Goal: Information Seeking & Learning: Learn about a topic

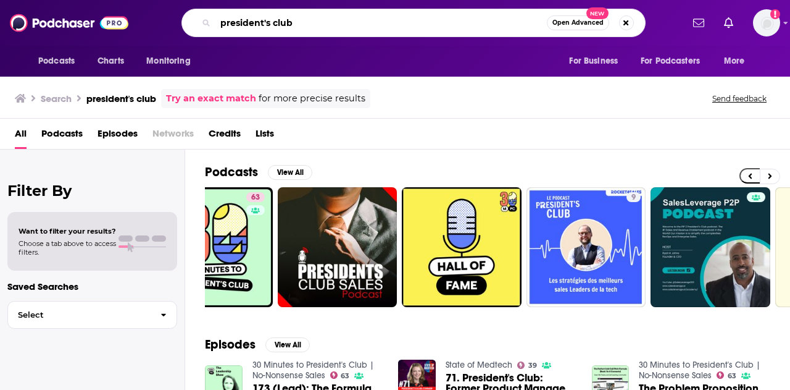
click at [306, 17] on input "president's club" at bounding box center [381, 23] width 332 height 20
click at [623, 61] on icon "open menu" at bounding box center [626, 59] width 6 height 9
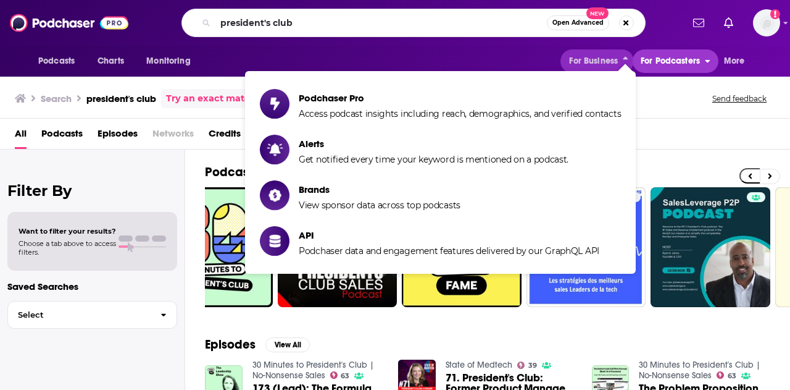
click at [674, 57] on span "For Podcasters" at bounding box center [670, 60] width 59 height 17
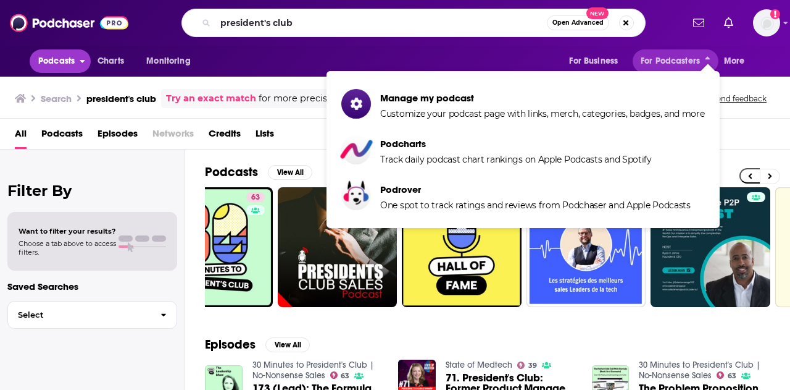
click at [53, 55] on span "Podcasts" at bounding box center [56, 60] width 36 height 17
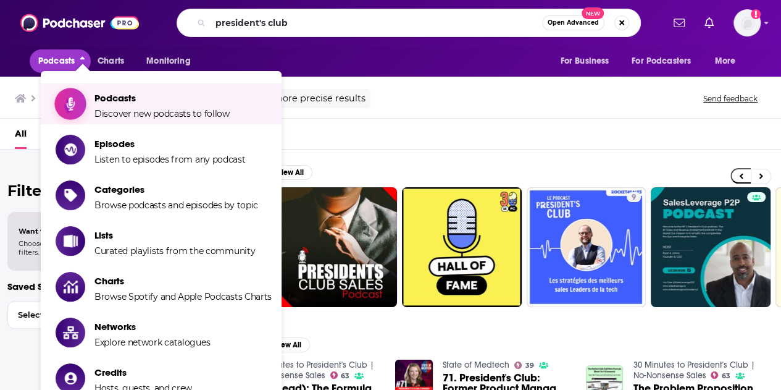
click at [112, 109] on span "Discover new podcasts to follow" at bounding box center [161, 113] width 135 height 11
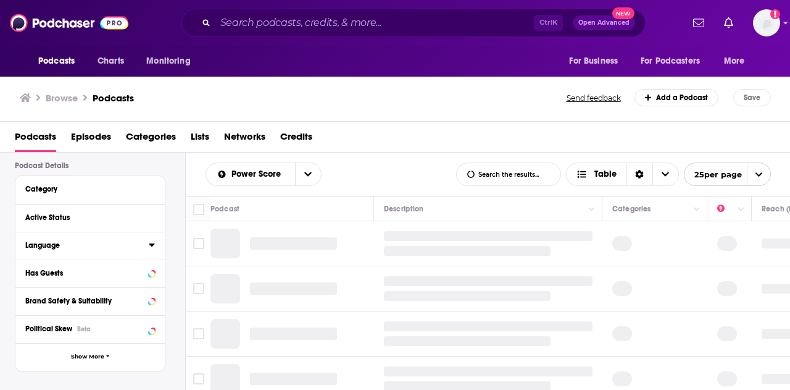
scroll to position [86, 0]
click at [46, 249] on div "Language" at bounding box center [82, 244] width 115 height 9
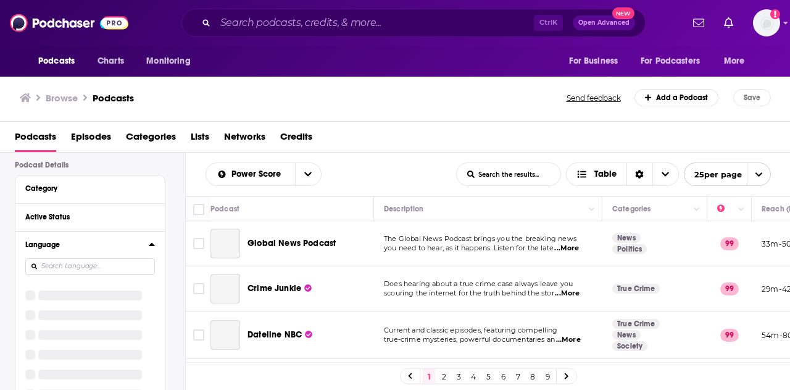
click at [60, 269] on input at bounding box center [90, 266] width 130 height 17
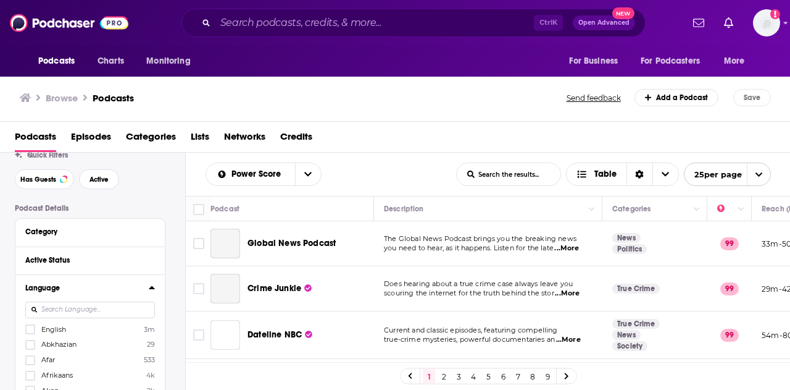
scroll to position [43, 0]
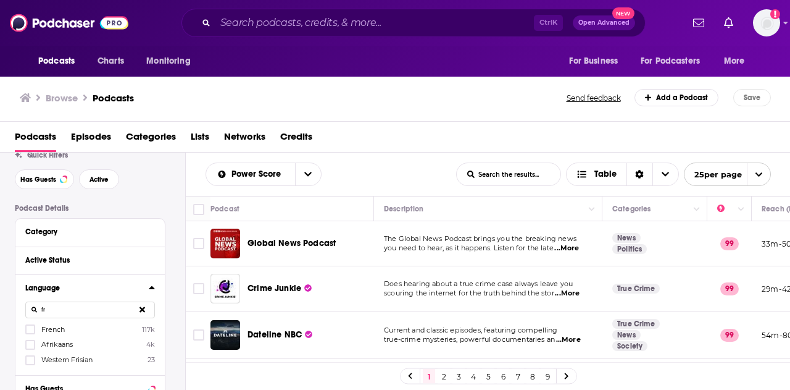
type input "fr"
click at [28, 327] on icon at bounding box center [30, 328] width 7 height 7
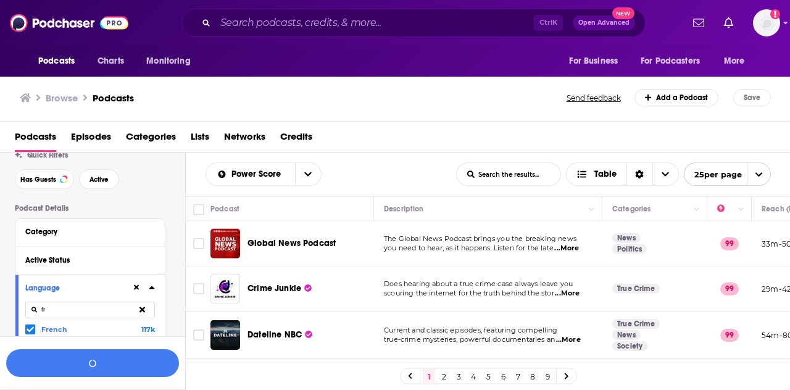
scroll to position [74, 0]
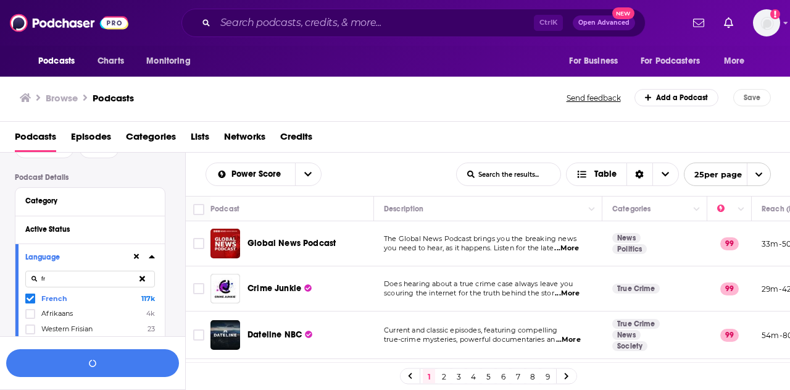
click at [54, 194] on button "Category" at bounding box center [90, 200] width 130 height 15
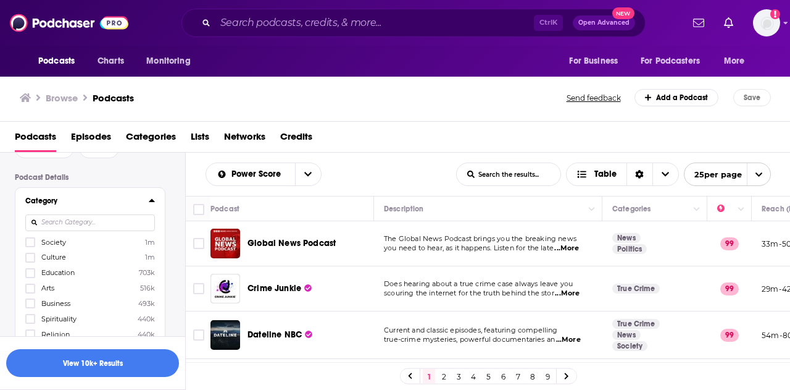
click at [77, 225] on input at bounding box center [90, 222] width 130 height 17
type input "tech"
click at [30, 240] on icon at bounding box center [30, 241] width 7 height 7
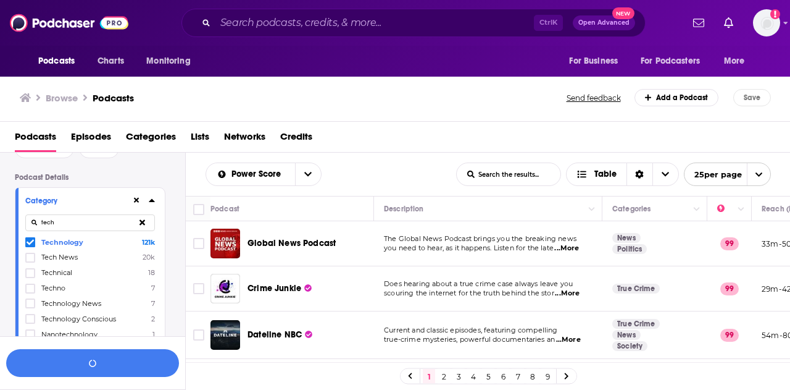
click at [31, 257] on icon at bounding box center [30, 257] width 7 height 6
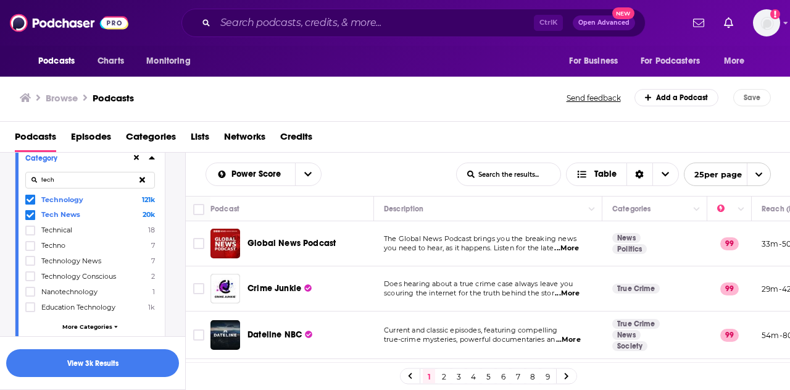
scroll to position [126, 0]
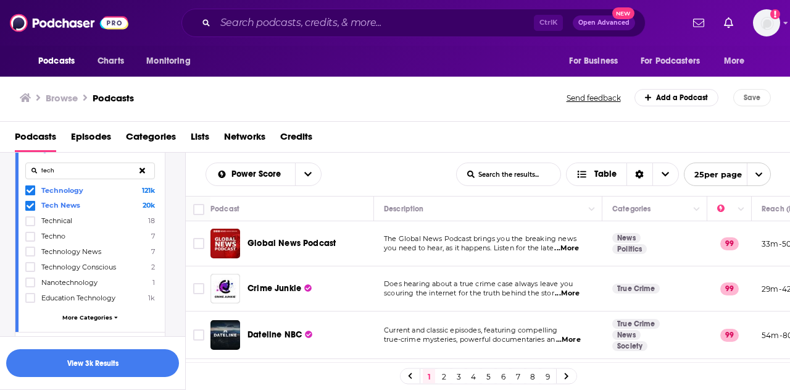
click at [28, 250] on icon at bounding box center [30, 252] width 7 height 6
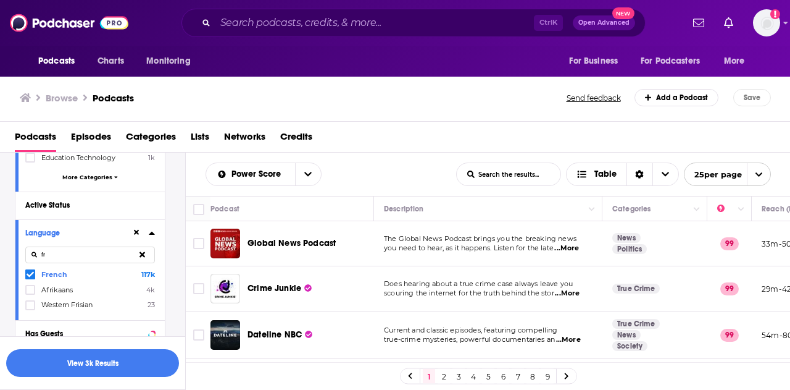
scroll to position [258, 0]
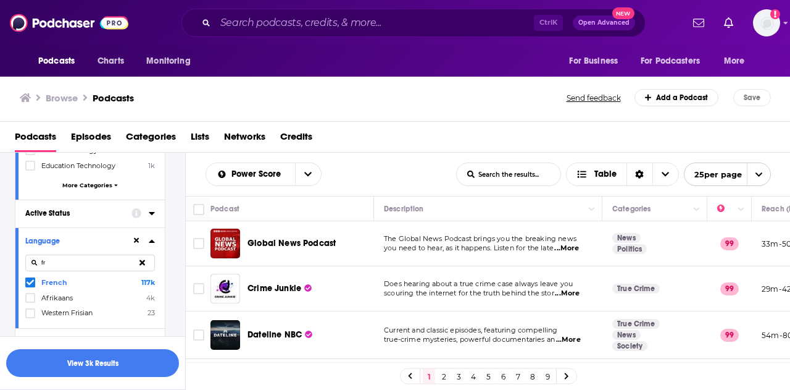
click at [68, 213] on div "Active Status" at bounding box center [74, 213] width 98 height 9
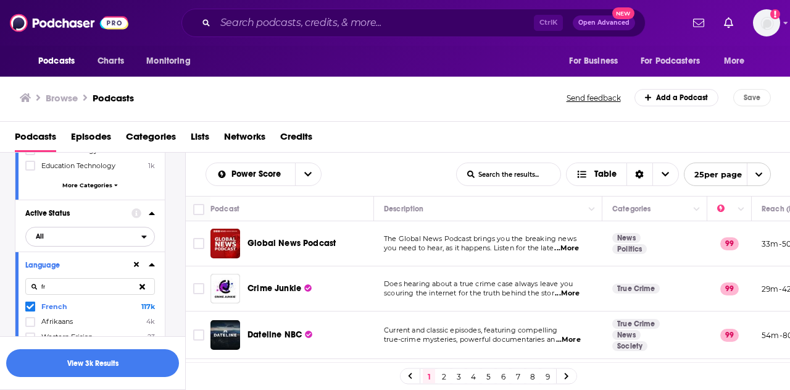
click at [86, 228] on span "All" at bounding box center [83, 236] width 115 height 16
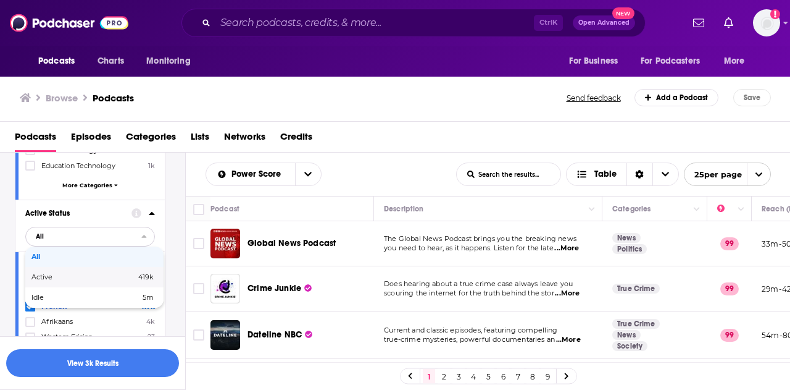
click at [48, 279] on div "Active 419k" at bounding box center [94, 277] width 138 height 20
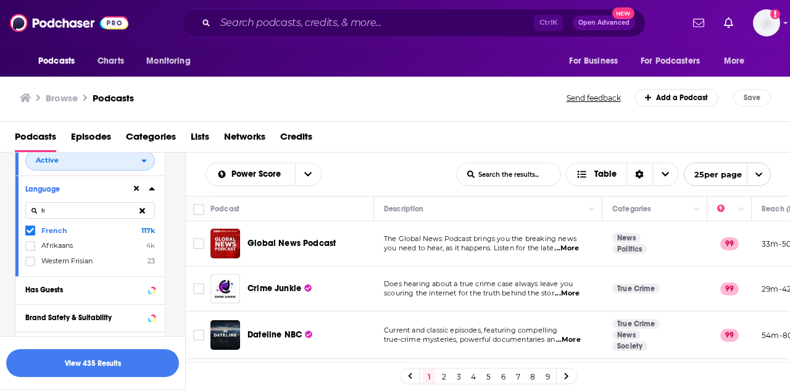
scroll to position [362, 0]
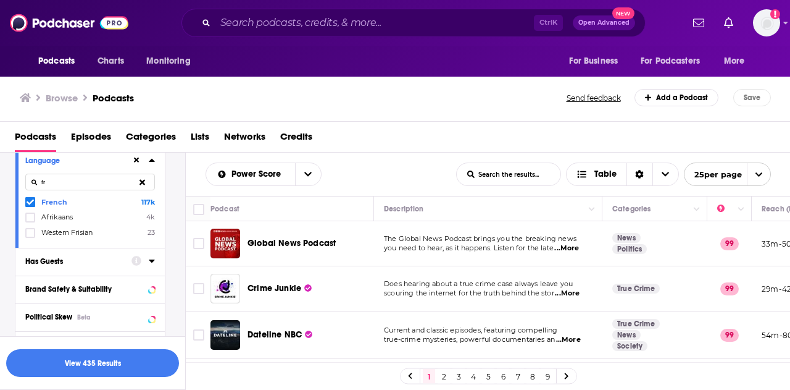
click at [154, 257] on icon at bounding box center [152, 261] width 6 height 10
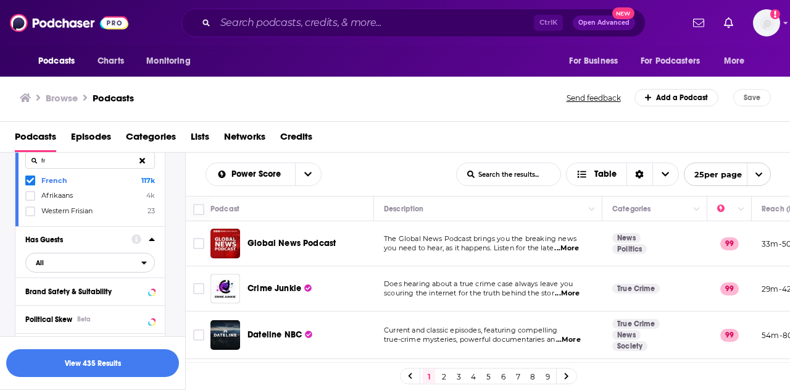
click at [80, 265] on span "All" at bounding box center [83, 262] width 115 height 16
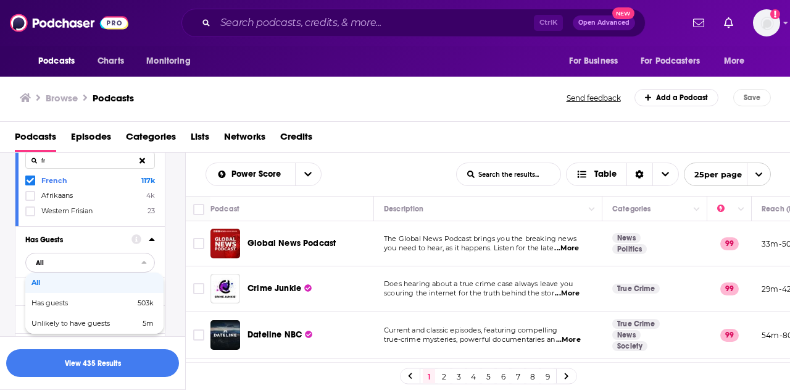
click at [76, 260] on span "All" at bounding box center [83, 262] width 115 height 16
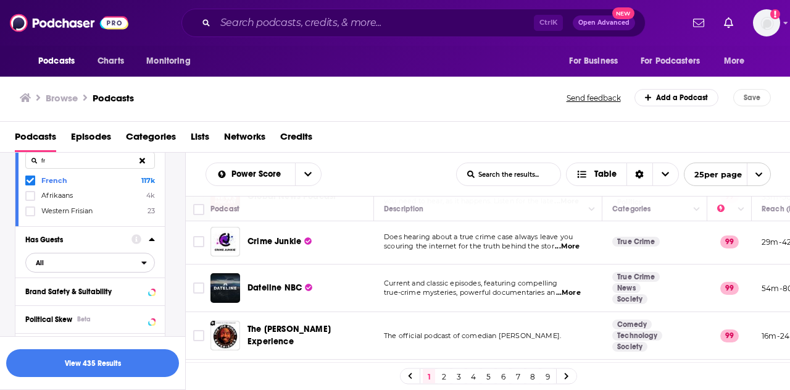
scroll to position [49, 0]
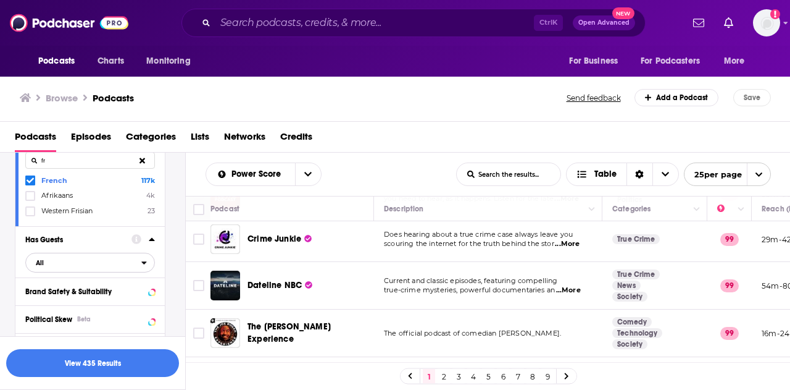
click at [127, 260] on span "All" at bounding box center [83, 262] width 115 height 16
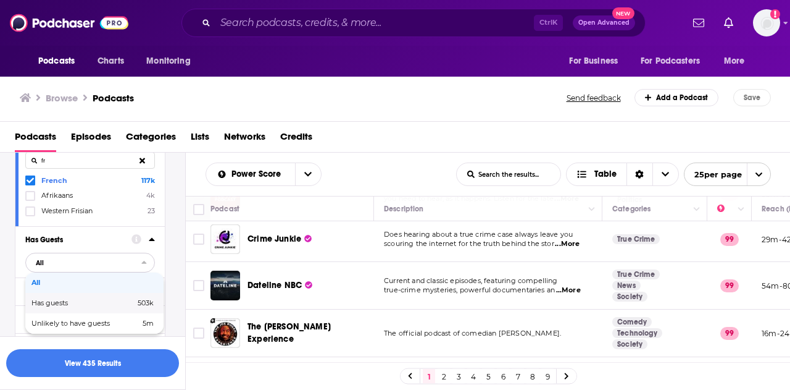
click at [82, 299] on span "Has guests" at bounding box center [66, 302] width 70 height 7
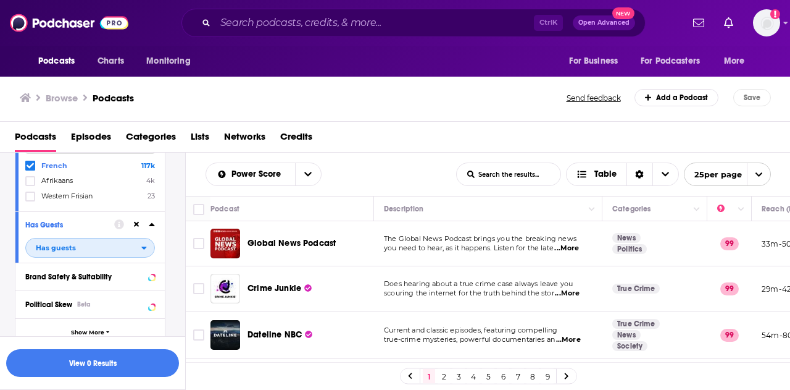
scroll to position [388, 0]
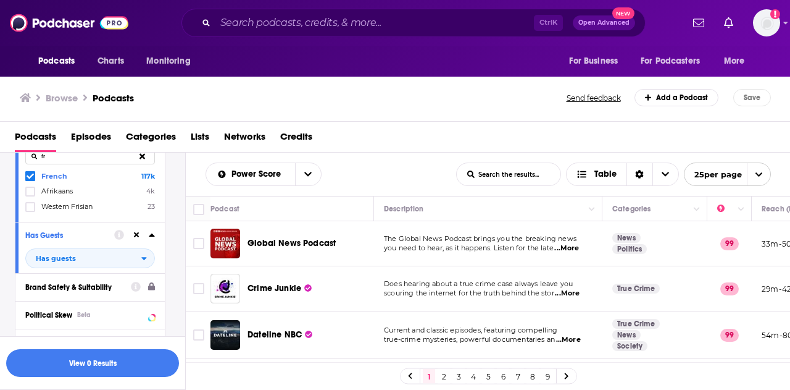
click at [140, 232] on button at bounding box center [136, 235] width 10 height 10
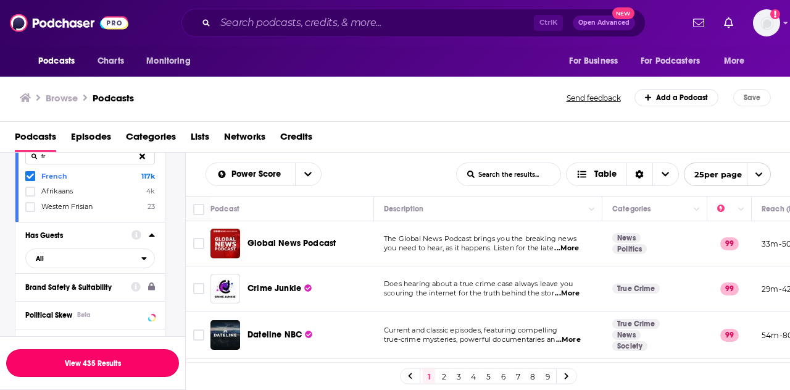
click at [73, 364] on button "View 435 Results" at bounding box center [92, 363] width 173 height 28
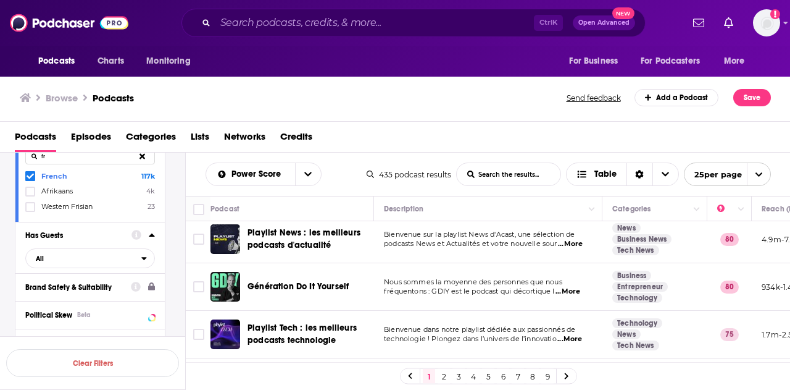
scroll to position [6, 0]
drag, startPoint x: 560, startPoint y: 288, endPoint x: 528, endPoint y: 288, distance: 32.1
click at [528, 288] on span "fréquentons : GDIY est le podcast qui décortique l" at bounding box center [469, 290] width 171 height 9
drag, startPoint x: 576, startPoint y: 290, endPoint x: 567, endPoint y: 286, distance: 10.0
click at [567, 286] on span "...More" at bounding box center [568, 291] width 25 height 10
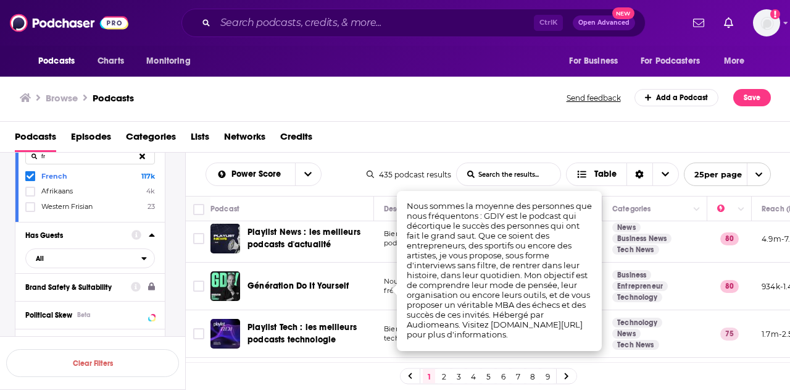
click at [372, 295] on div "Génération Do It Yourself" at bounding box center [312, 286] width 128 height 30
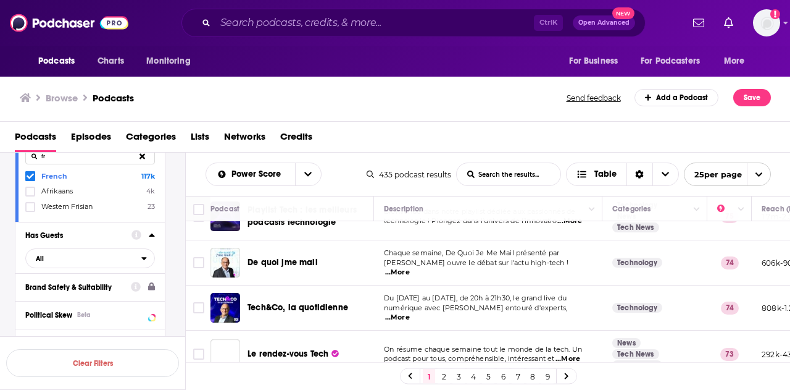
scroll to position [124, 0]
click at [410, 267] on span "...More" at bounding box center [397, 272] width 25 height 10
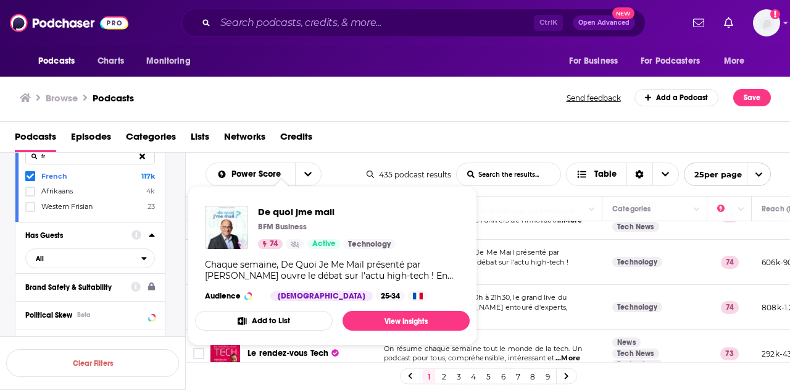
click at [503, 266] on span "François Sorel ouvre le débat sur l'actu high-tech !" at bounding box center [476, 261] width 185 height 9
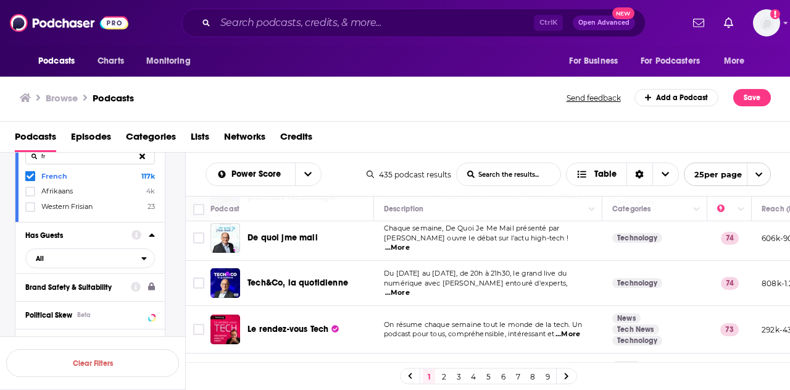
scroll to position [149, 0]
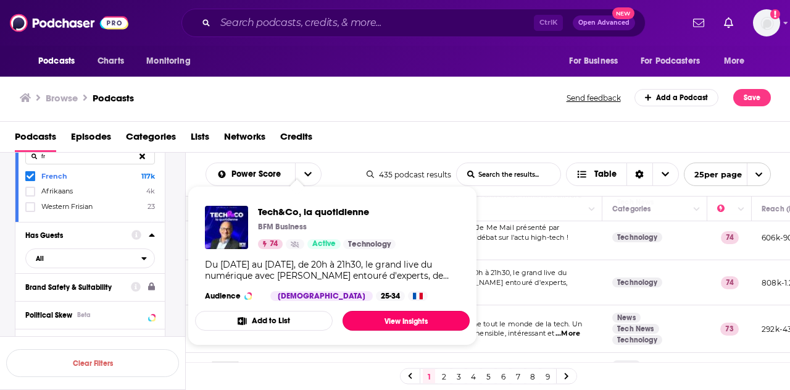
click at [374, 320] on link "View Insights" at bounding box center [406, 321] width 127 height 20
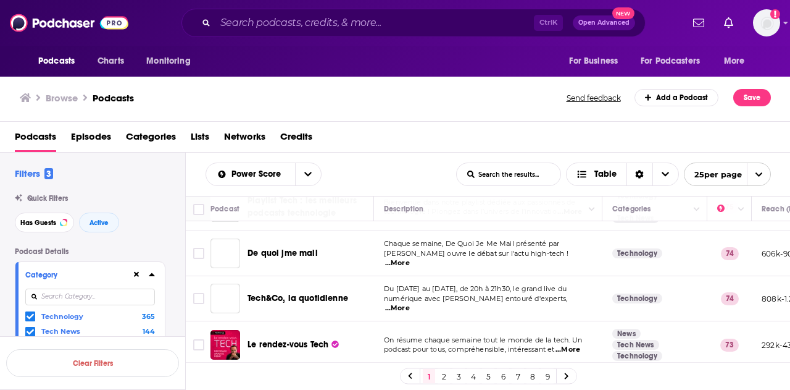
scroll to position [196, 0]
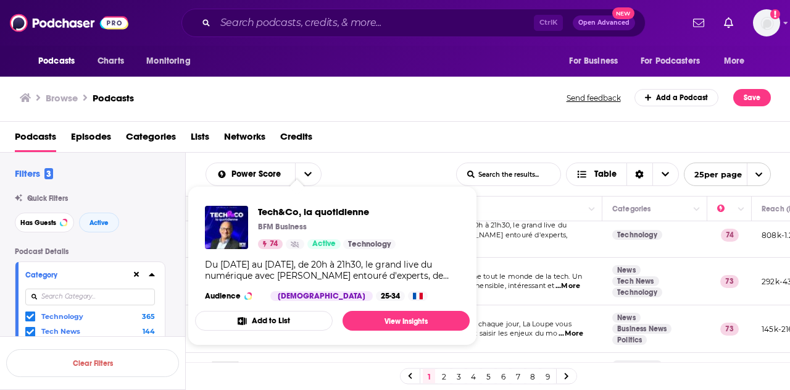
drag, startPoint x: 325, startPoint y: 236, endPoint x: 302, endPoint y: 307, distance: 74.0
click at [302, 307] on div "Tech&Co, la quotidienne BFM Business 74 Active Technology Du lundi au jeudi, de…" at bounding box center [332, 253] width 275 height 115
click at [511, 266] on td "On résume chaque semaine tout le monde de la tech. Un podcast pour tous, compré…" at bounding box center [488, 281] width 228 height 48
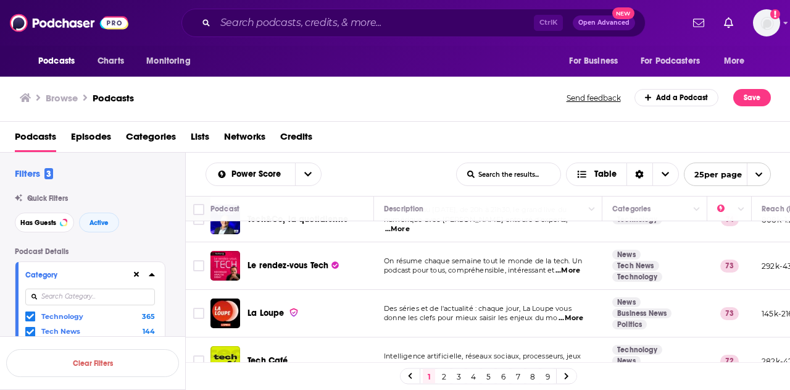
scroll to position [211, 0]
click at [577, 266] on span "...More" at bounding box center [568, 271] width 25 height 10
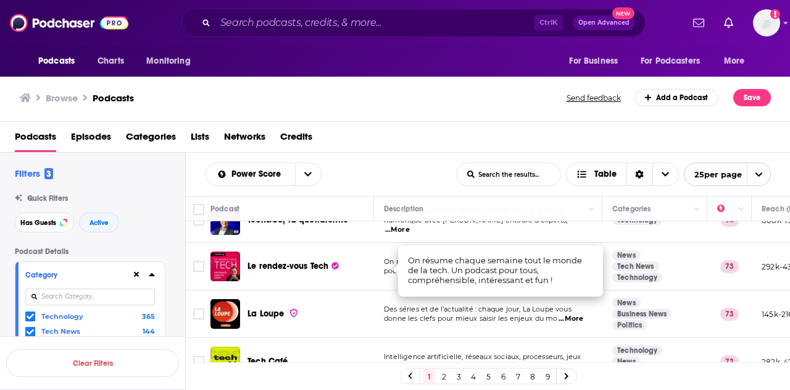
click at [384, 263] on span "On résume chaque semaine tout le monde de la tech. Un" at bounding box center [483, 261] width 198 height 9
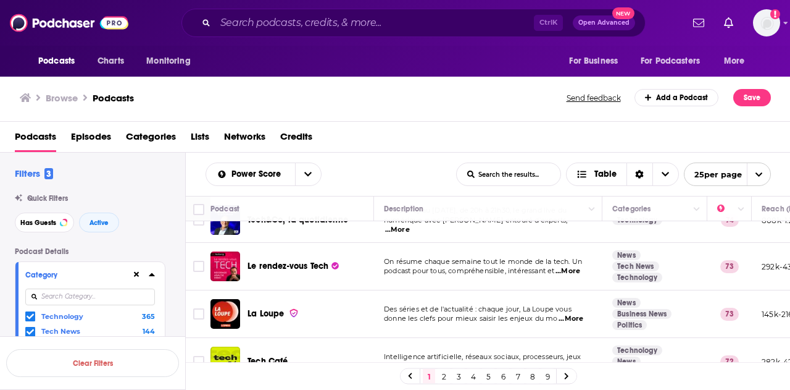
click at [501, 268] on span "podcast pour tous, compréhensible, intéressant et" at bounding box center [469, 270] width 170 height 9
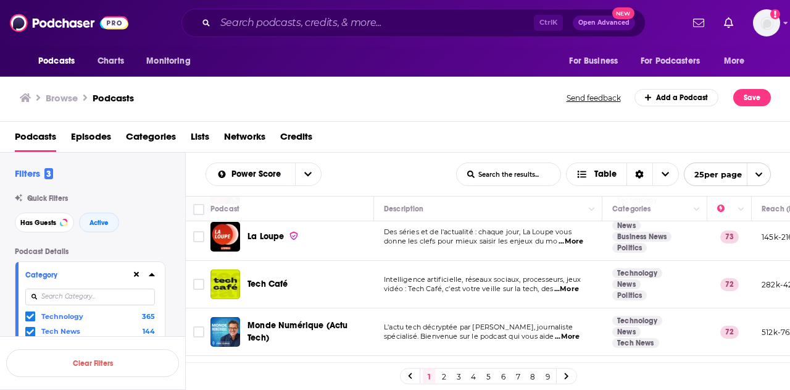
scroll to position [290, 0]
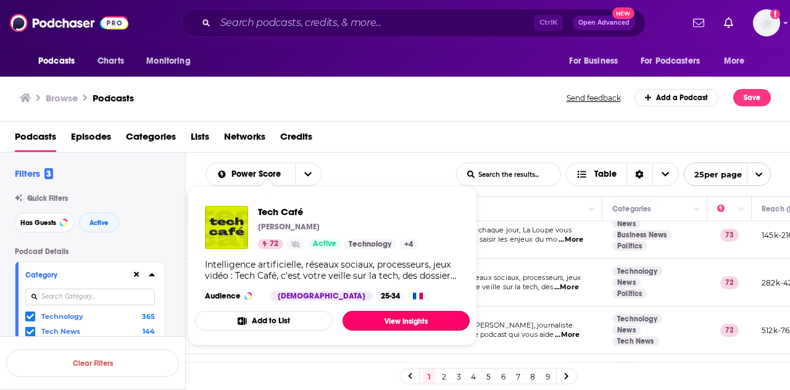
drag, startPoint x: 274, startPoint y: 281, endPoint x: 388, endPoint y: 319, distance: 119.9
click at [514, 259] on td "Intelligence artificielle, réseaux sociaux, processeurs, jeux vidéo : Tech Café…" at bounding box center [488, 283] width 228 height 48
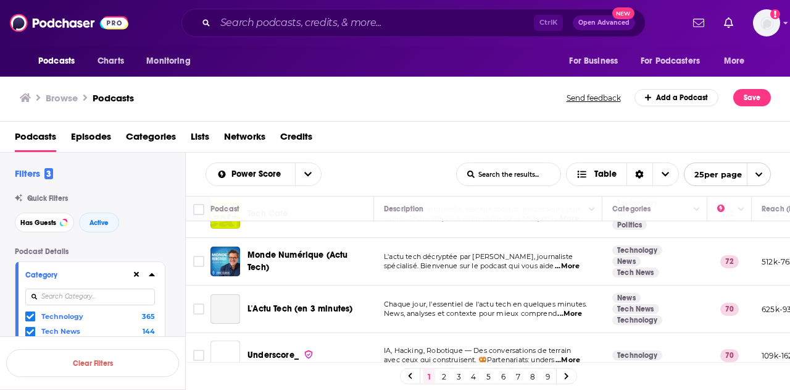
scroll to position [359, 0]
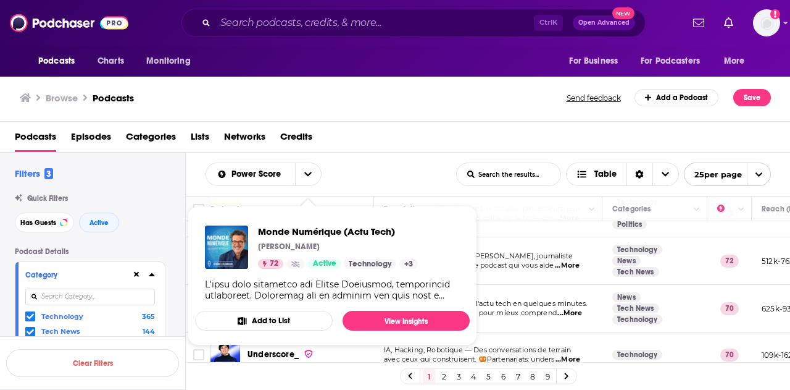
click at [508, 285] on td "Chaque jour, l'essentiel de l'actu tech en quelques minutes. News, analyses et …" at bounding box center [488, 309] width 228 height 48
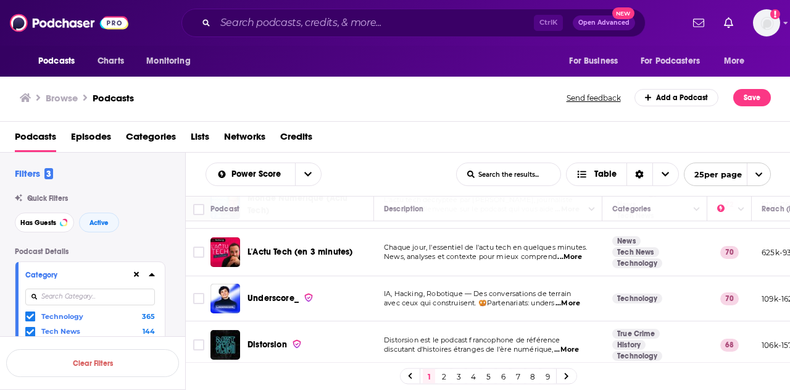
scroll to position [433, 0]
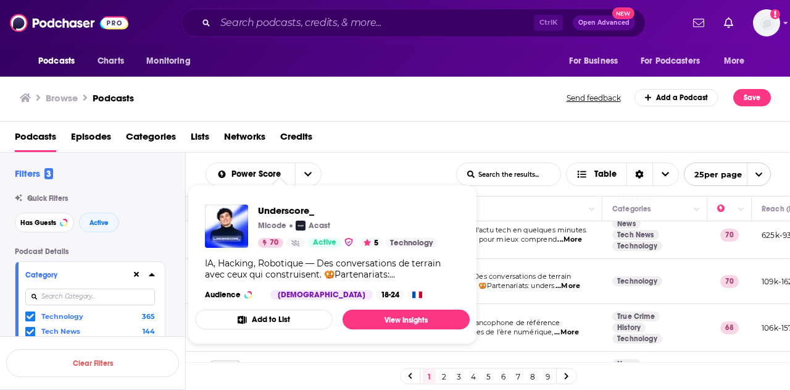
click at [499, 272] on span "IA, Hacking, Robotique — Des conversations de terrain" at bounding box center [477, 276] width 187 height 9
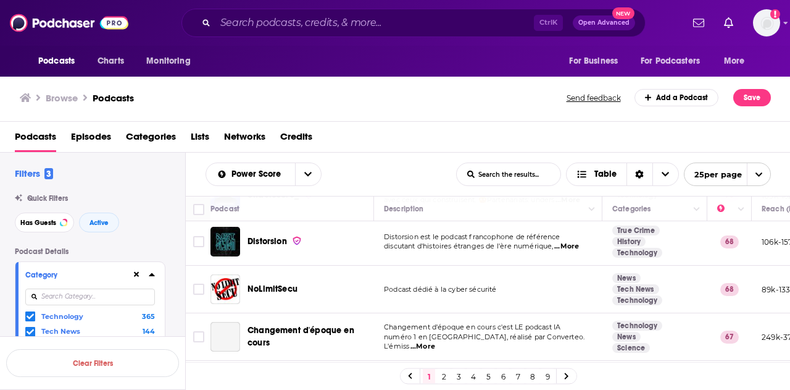
scroll to position [519, 0]
click at [569, 245] on span "...More" at bounding box center [566, 246] width 25 height 10
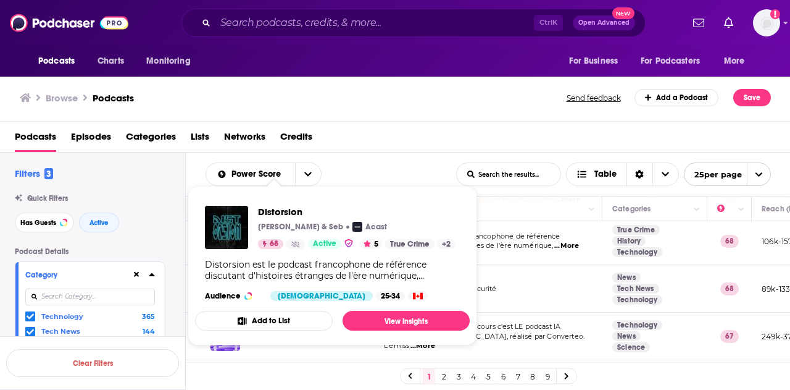
drag, startPoint x: 272, startPoint y: 235, endPoint x: 253, endPoint y: 267, distance: 37.1
click at [253, 267] on div "Distorsion est le podcast francophone de référence discutant d'histoires étrang…" at bounding box center [332, 270] width 255 height 22
click at [521, 265] on td "Podcast dédié à la cyber sécurité" at bounding box center [488, 289] width 228 height 48
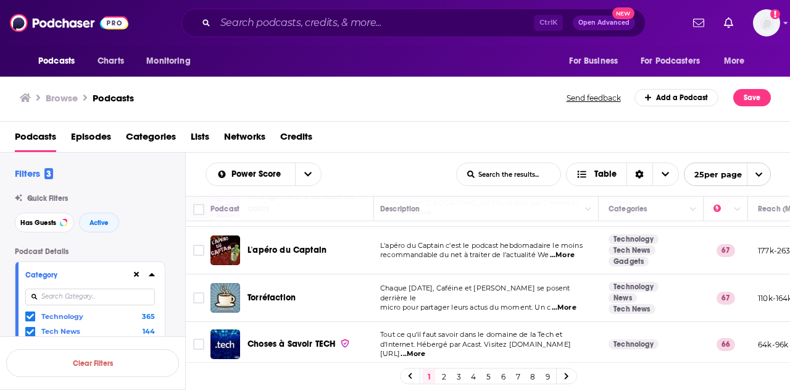
scroll to position [638, 4]
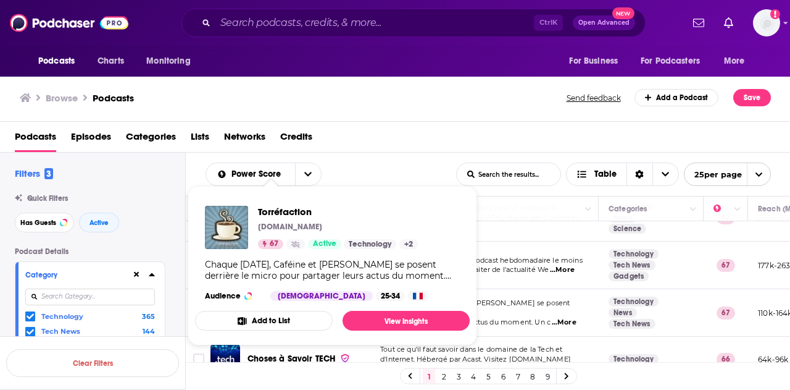
click at [499, 272] on td "L'apéro du Captain c'est le podcast hebdomadaire le moins recommandable du net …" at bounding box center [484, 265] width 228 height 48
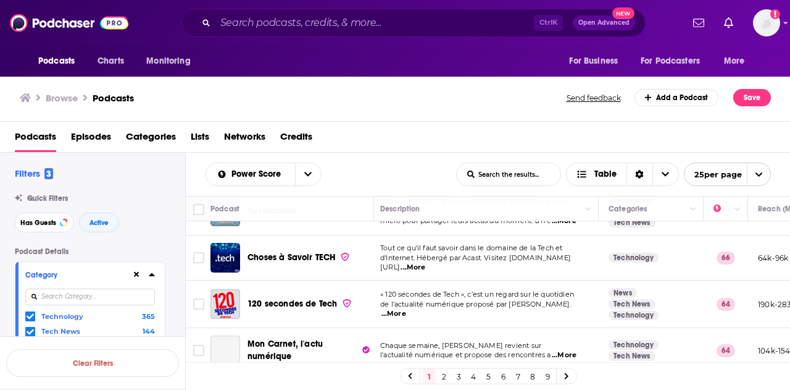
scroll to position [740, 4]
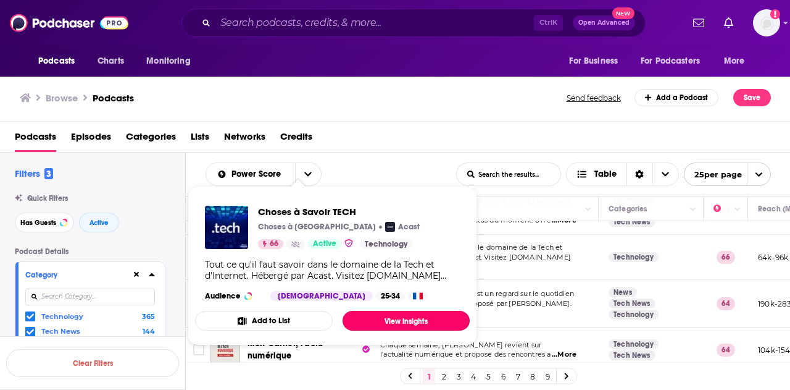
drag, startPoint x: 314, startPoint y: 251, endPoint x: 378, endPoint y: 317, distance: 91.2
click at [493, 262] on td "Tout ce qu'il faut savoir dans le domaine de la Tech et d'Internet. Hébergé par…" at bounding box center [484, 257] width 228 height 45
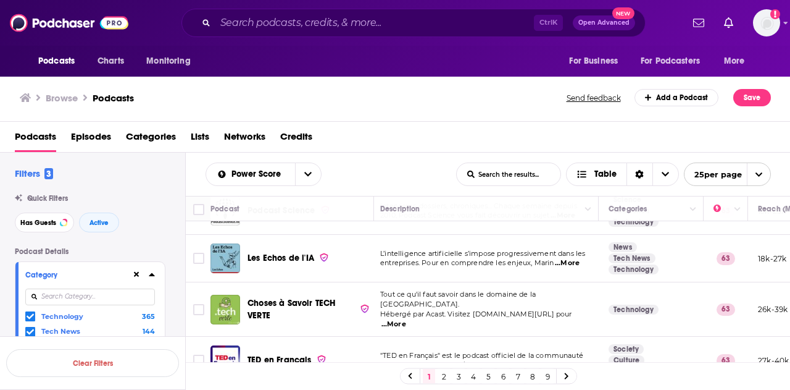
scroll to position [974, 4]
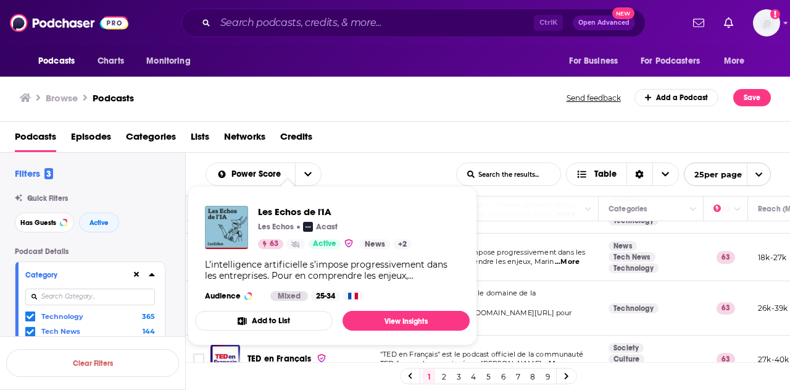
click at [529, 291] on span "Tout ce qu'il faut savoir dans le domaine de la Green Tech." at bounding box center [458, 297] width 156 height 19
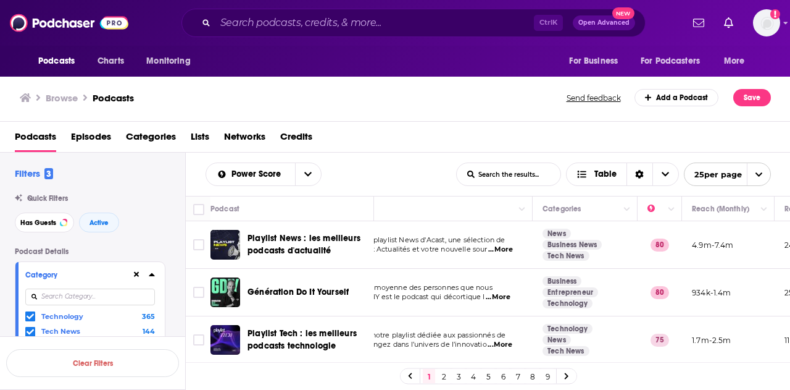
scroll to position [0, 148]
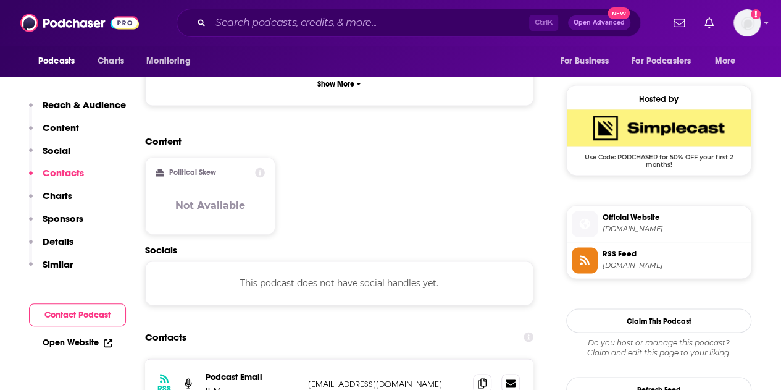
scroll to position [846, 0]
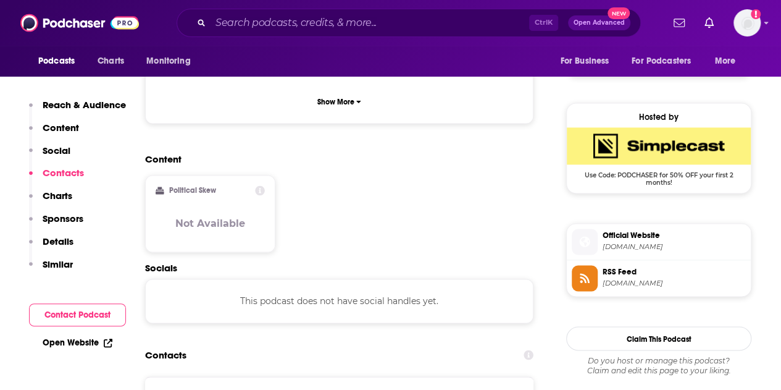
click at [58, 131] on p "Content" at bounding box center [61, 128] width 36 height 12
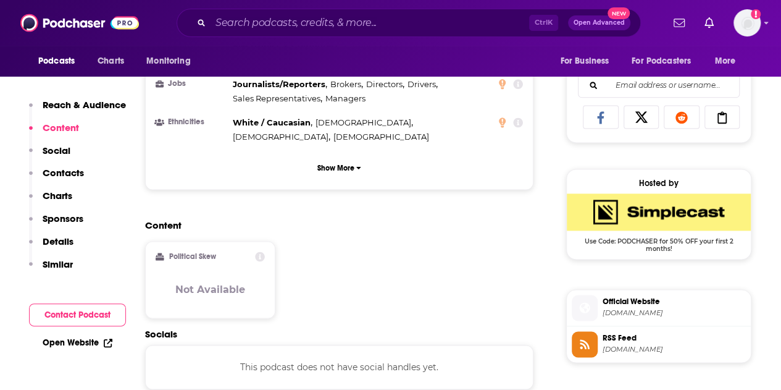
scroll to position [771, 0]
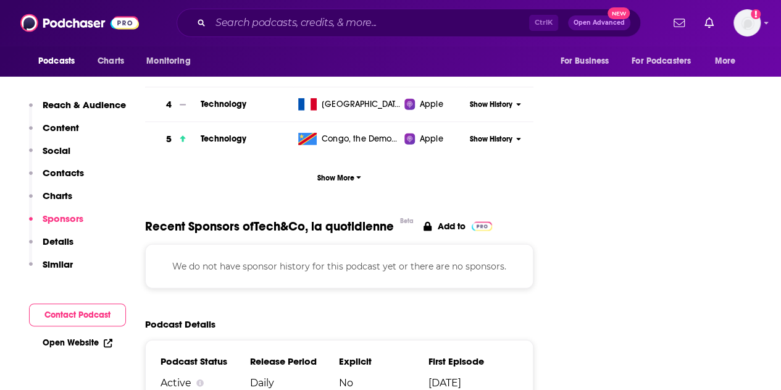
scroll to position [1478, 0]
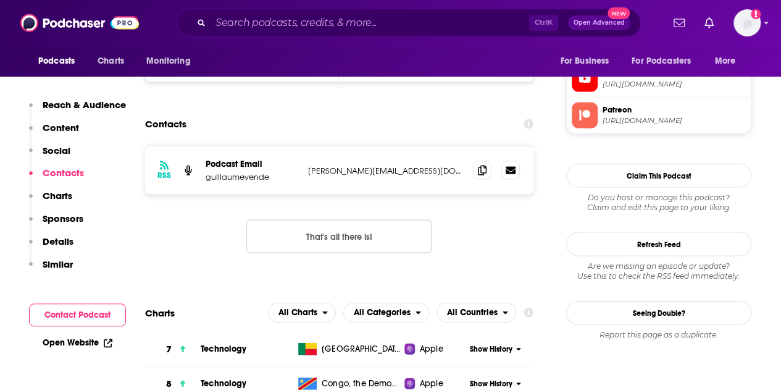
scroll to position [1177, 0]
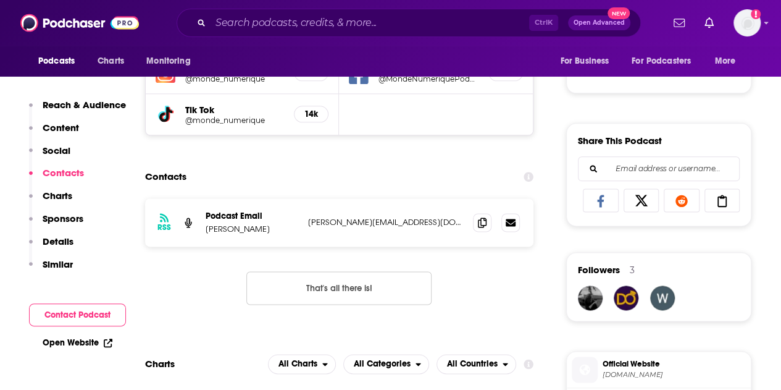
scroll to position [694, 0]
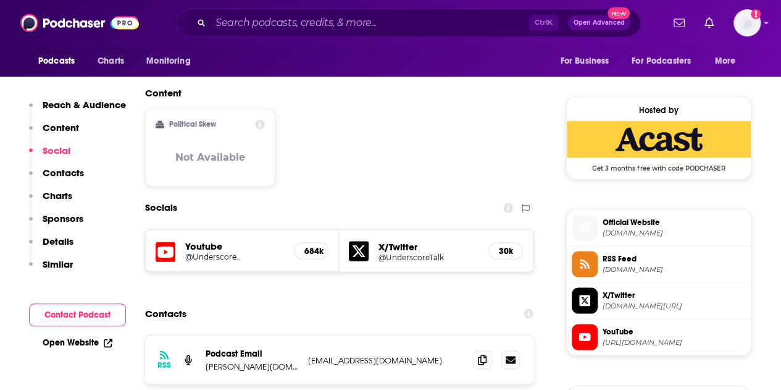
scroll to position [1044, 0]
